Goal: Task Accomplishment & Management: Manage account settings

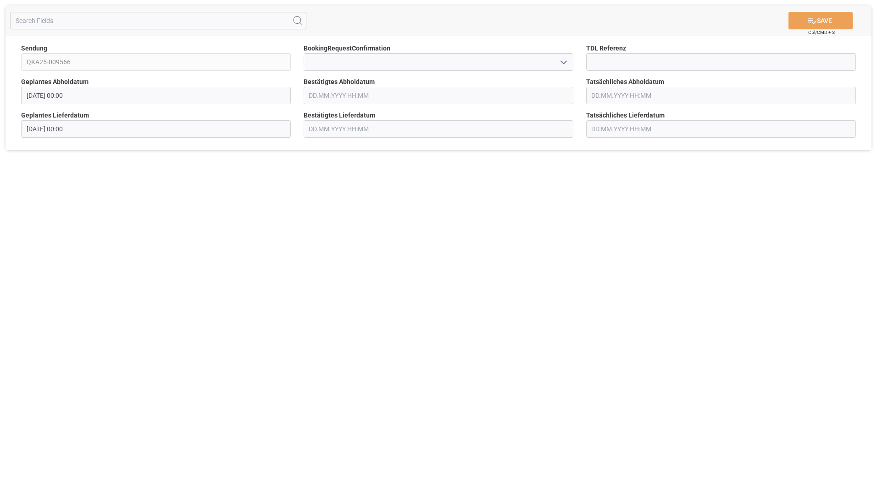
click at [564, 61] on icon "open menu" at bounding box center [563, 62] width 11 height 11
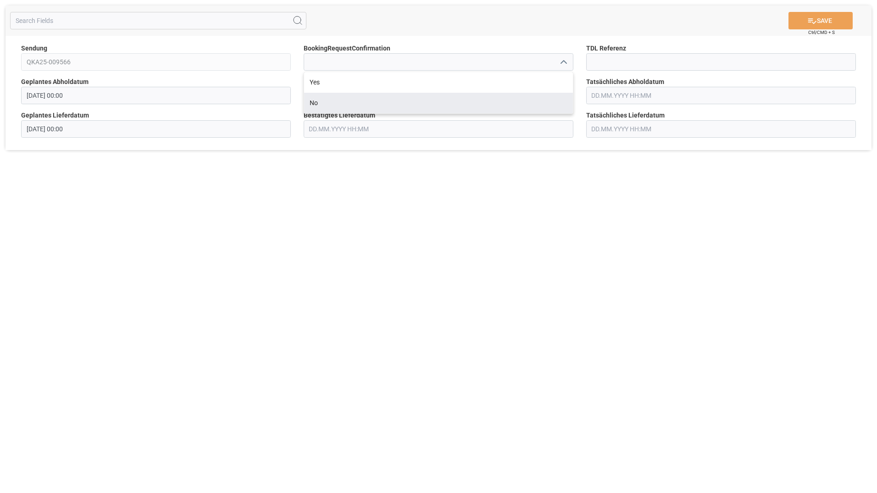
click at [518, 277] on div "SAVE Ctrl/CMD + S Sendung QKA25-009566 BookingRequestConfirmation Yes No TDL Re…" at bounding box center [438, 246] width 877 height 493
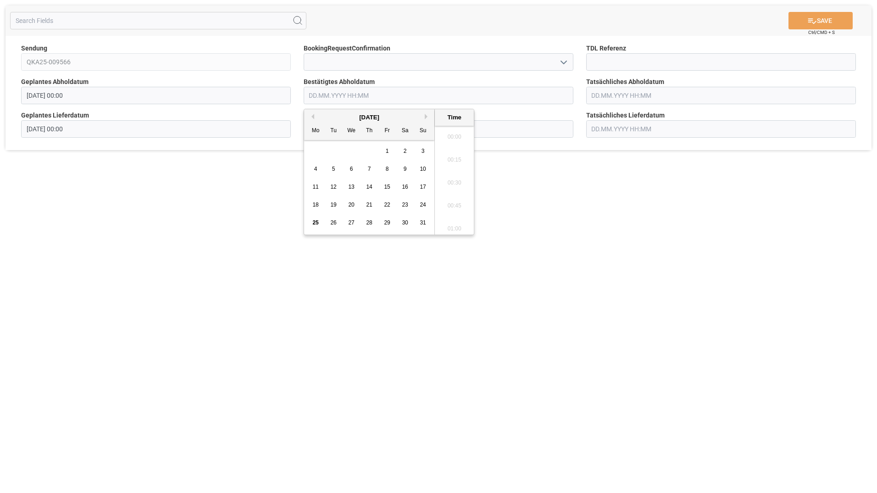
click at [345, 95] on input "text" at bounding box center [439, 95] width 270 height 17
click at [390, 150] on div "1" at bounding box center [387, 151] width 11 height 11
click at [426, 116] on button "Next Month" at bounding box center [428, 117] width 6 height 6
click at [317, 150] on span "1" at bounding box center [315, 151] width 3 height 6
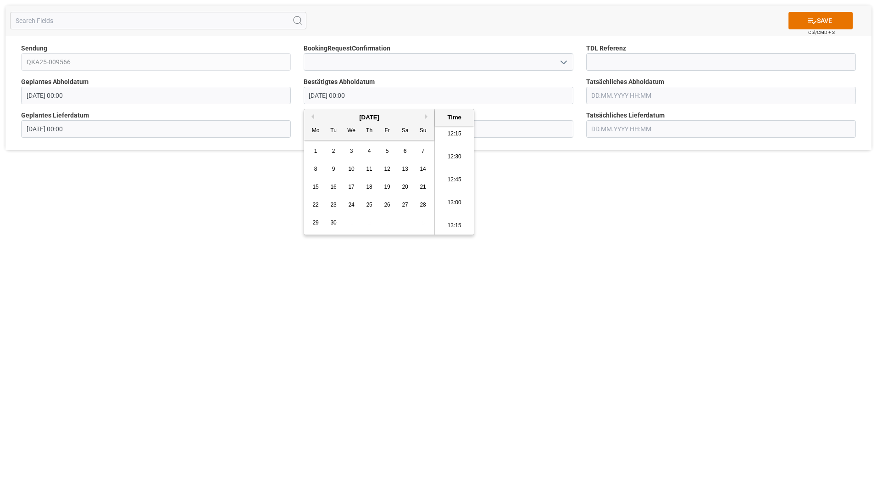
type input "[DATE] 00:00"
click at [582, 255] on div "SAVE Ctrl/CMD + S Sendung QKA25-009566 BookingRequestConfirmation TDL Referenz …" at bounding box center [438, 246] width 877 height 493
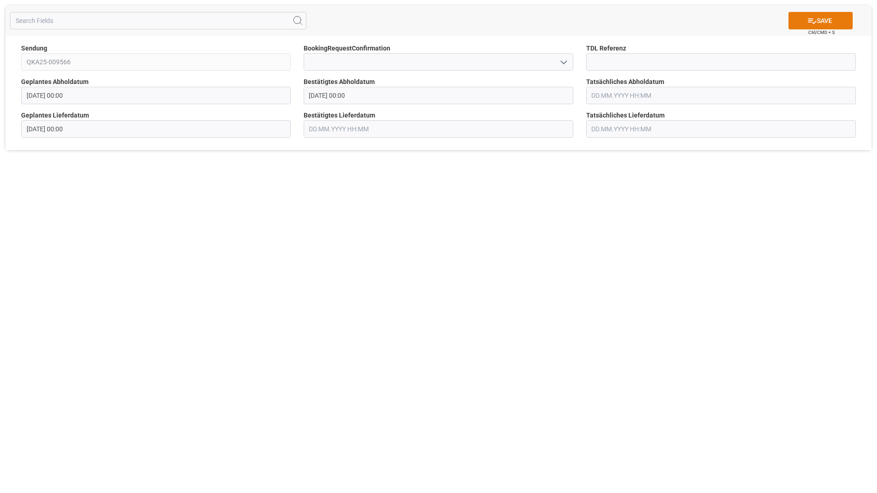
click at [825, 20] on button "SAVE" at bounding box center [820, 20] width 64 height 17
